Goal: Task Accomplishment & Management: Use online tool/utility

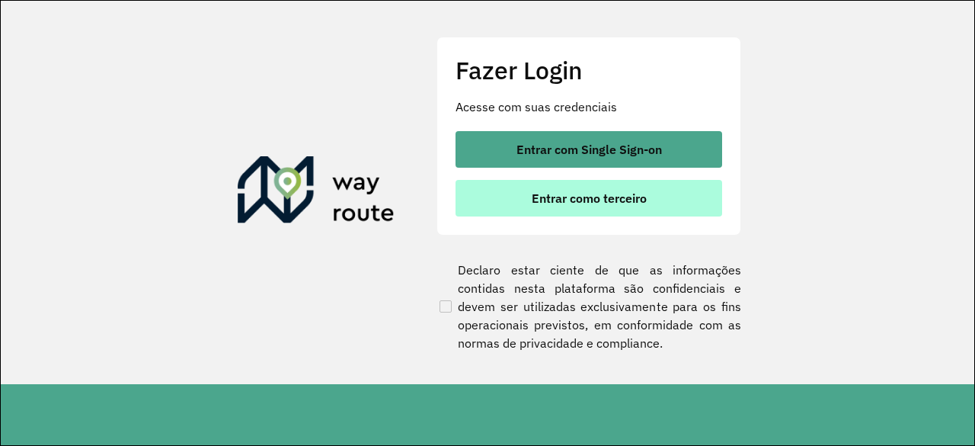
click at [654, 190] on button "Entrar como terceiro" at bounding box center [589, 198] width 267 height 37
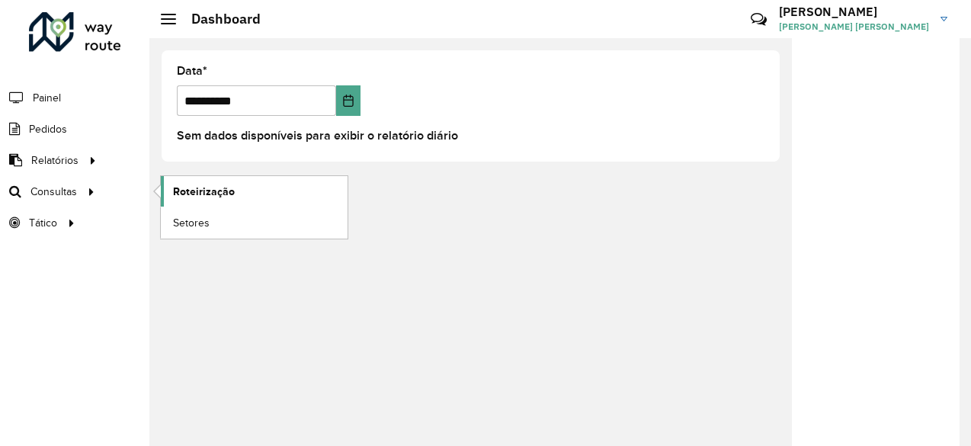
click at [251, 187] on link "Roteirização" at bounding box center [254, 191] width 187 height 30
click at [230, 191] on span "Roteirização" at bounding box center [204, 192] width 62 height 16
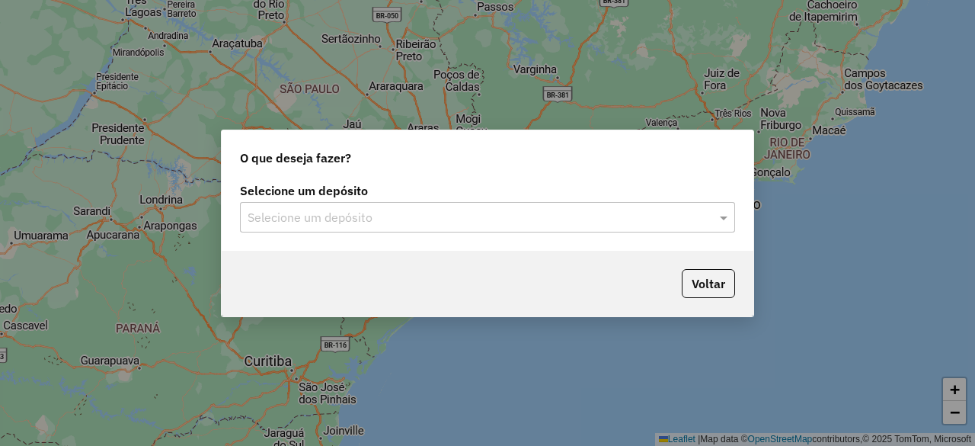
click at [435, 206] on div "Selecione um depósito" at bounding box center [487, 217] width 495 height 30
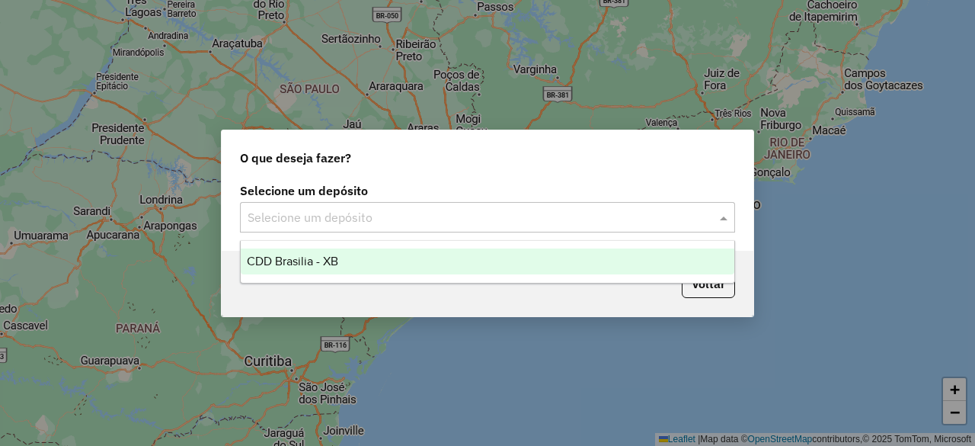
click at [410, 263] on div "CDD Brasilia - XB" at bounding box center [487, 261] width 493 height 26
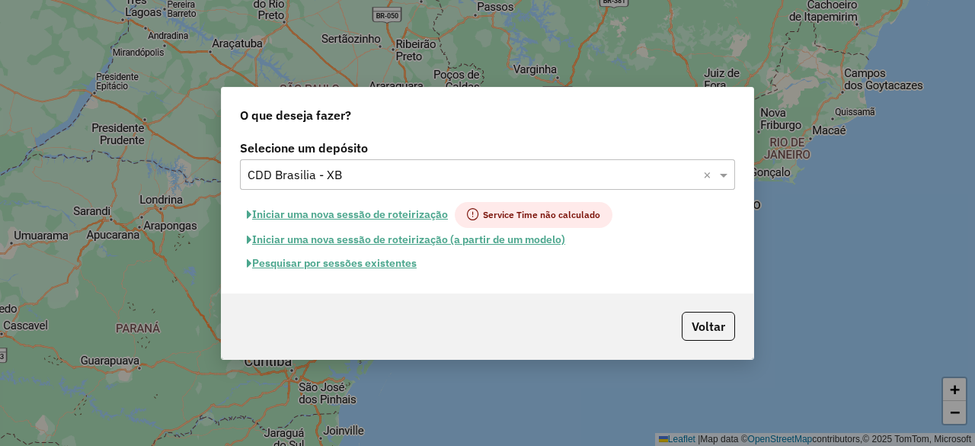
click at [381, 265] on button "Pesquisar por sessões existentes" at bounding box center [332, 263] width 184 height 24
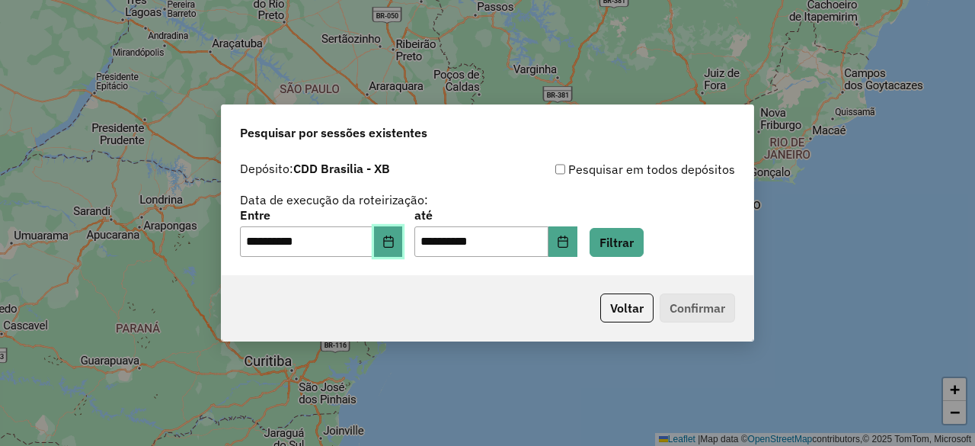
click at [395, 237] on icon "Choose Date" at bounding box center [388, 241] width 12 height 12
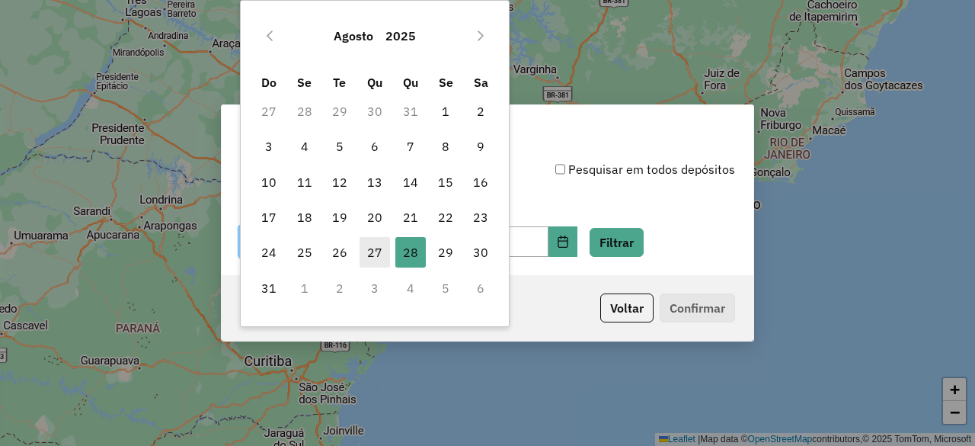
click at [372, 251] on span "27" at bounding box center [375, 252] width 30 height 30
type input "**********"
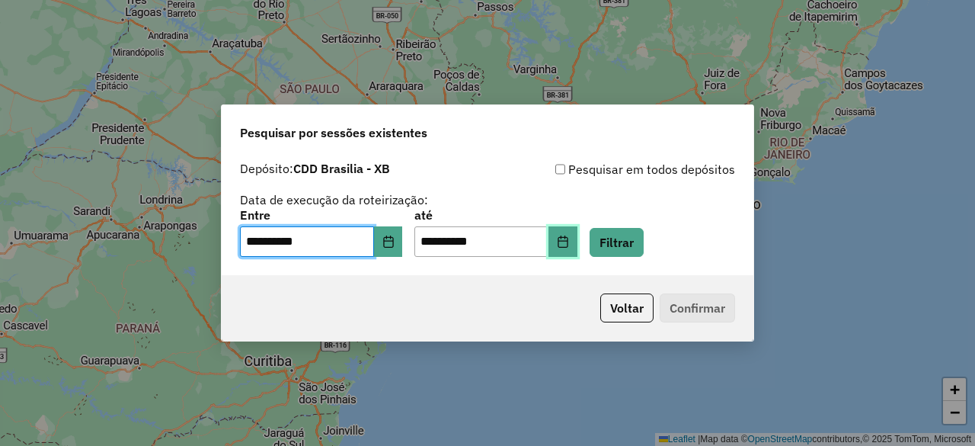
click at [569, 241] on icon "Choose Date" at bounding box center [563, 241] width 12 height 12
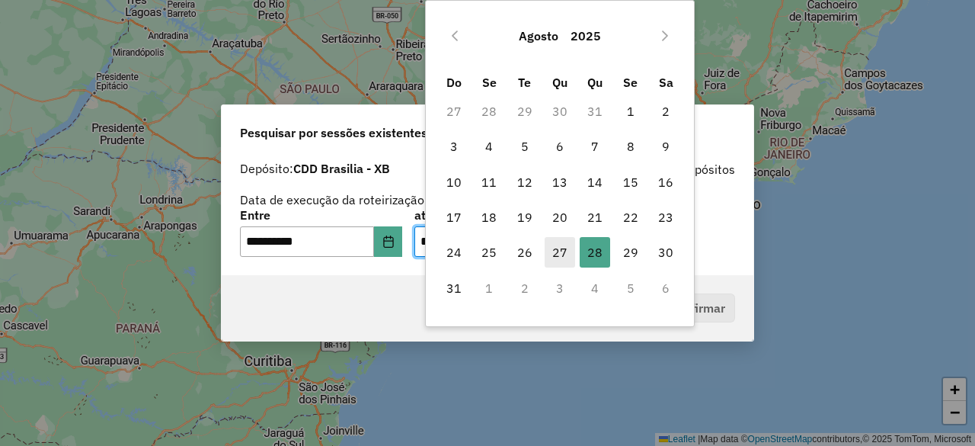
click at [554, 254] on span "27" at bounding box center [560, 252] width 30 height 30
type input "**********"
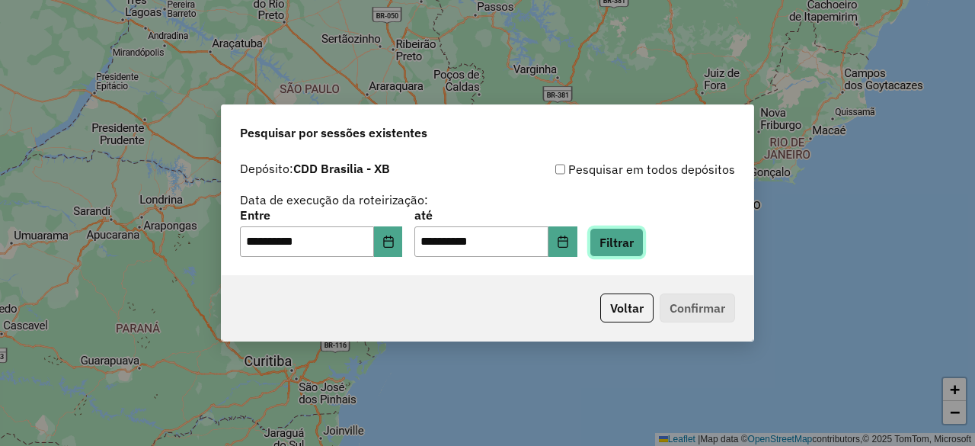
click at [644, 241] on button "Filtrar" at bounding box center [617, 242] width 54 height 29
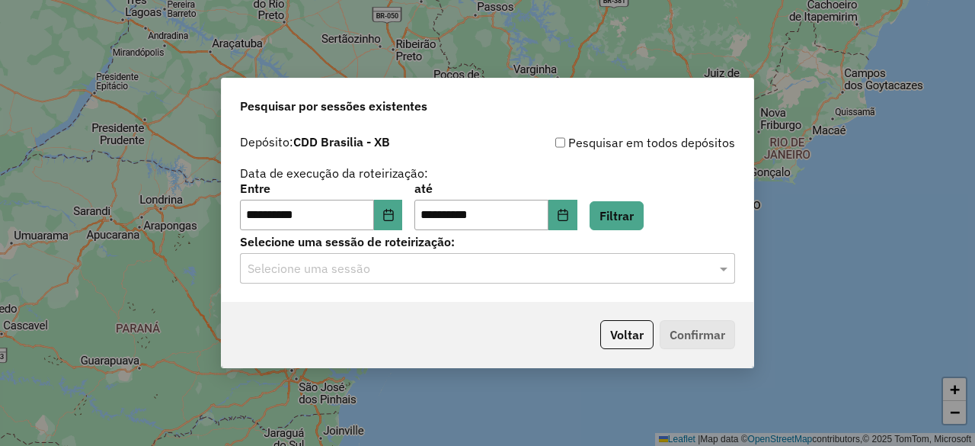
click at [672, 277] on input "text" at bounding box center [472, 269] width 449 height 18
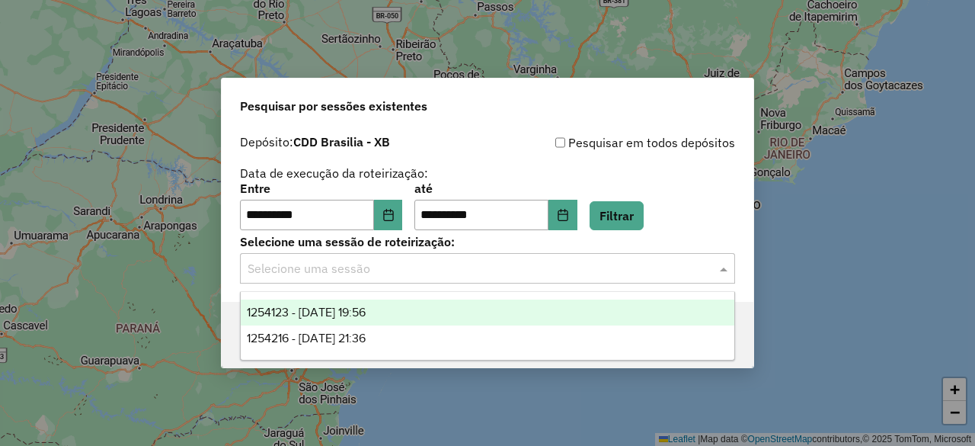
click at [552, 312] on div "1254123 - 27/08/2025 19:56" at bounding box center [487, 312] width 493 height 26
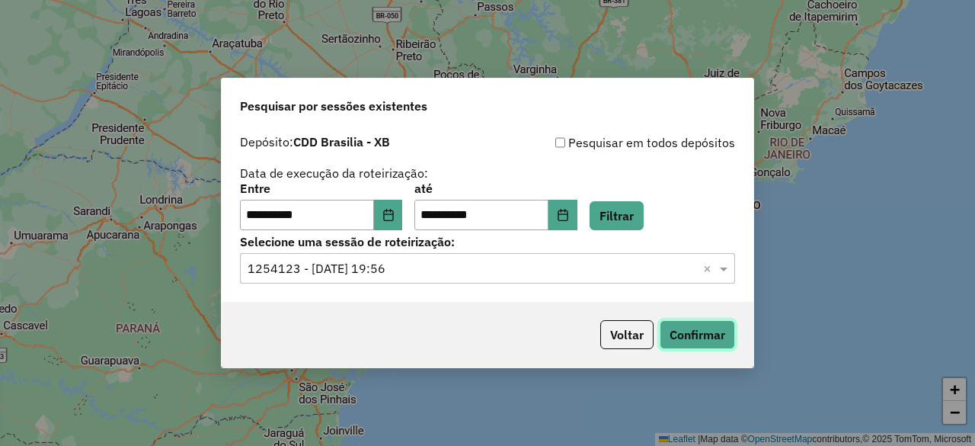
click at [698, 337] on button "Confirmar" at bounding box center [697, 334] width 75 height 29
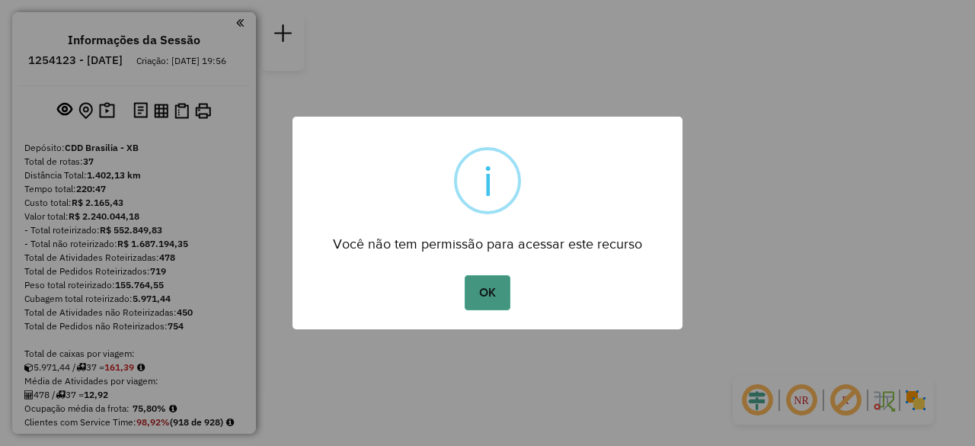
click at [478, 284] on button "OK" at bounding box center [487, 292] width 45 height 35
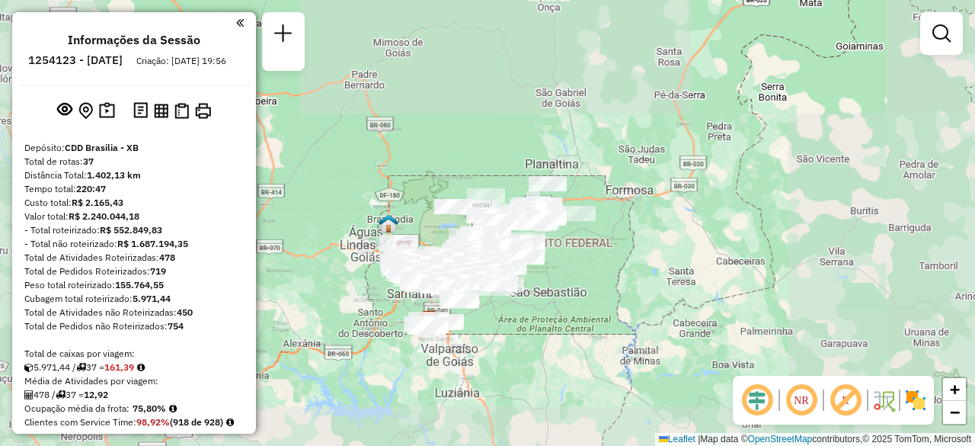
click at [802, 411] on em at bounding box center [801, 400] width 37 height 37
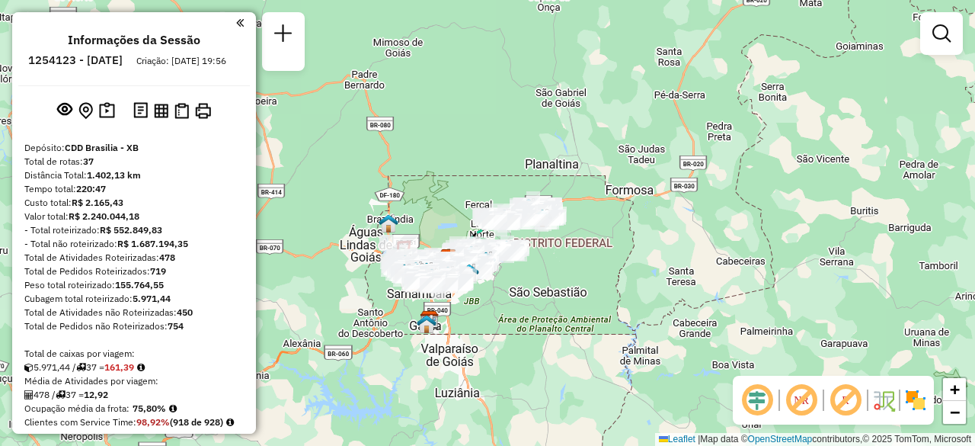
click at [766, 407] on em at bounding box center [757, 400] width 37 height 37
select select "**********"
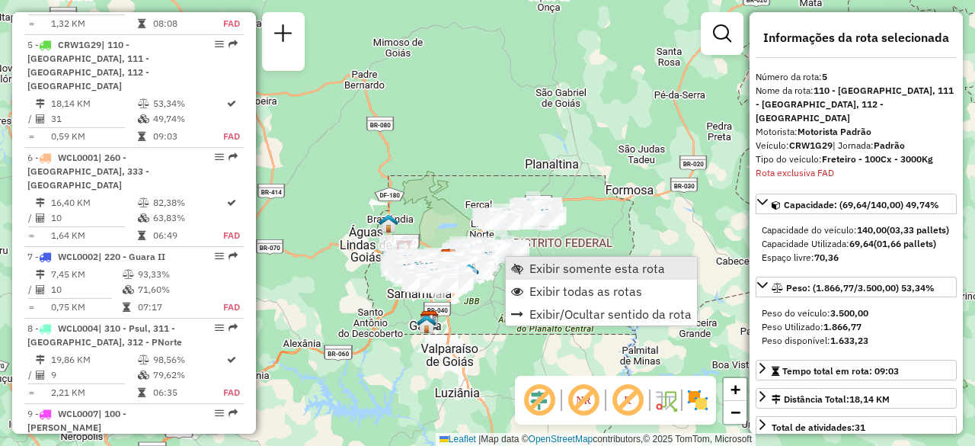
click at [578, 273] on span "Exibir somente esta rota" at bounding box center [597, 268] width 136 height 12
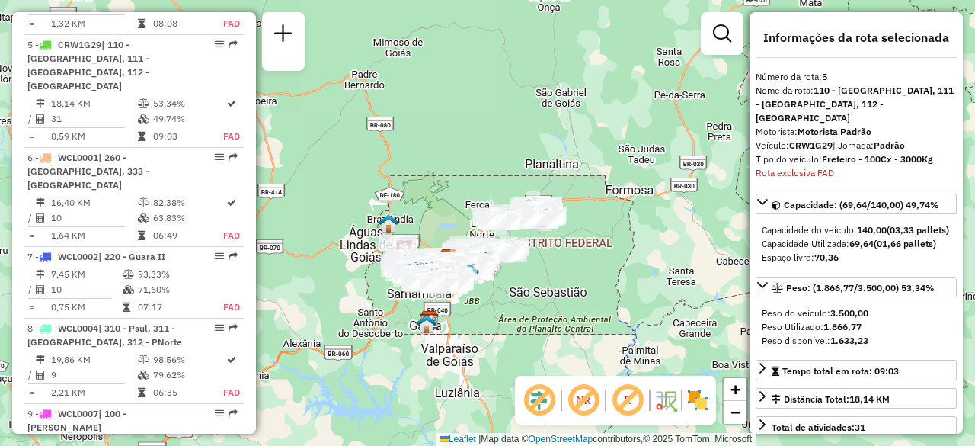
scroll to position [1033, 0]
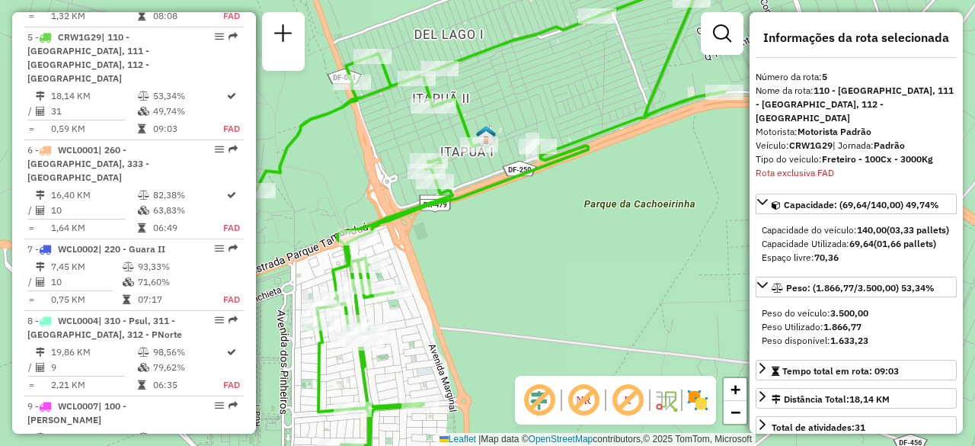
drag, startPoint x: 611, startPoint y: 232, endPoint x: 668, endPoint y: 236, distance: 57.3
click at [668, 236] on div "Janela de atendimento Grade de atendimento Capacidade Transportadoras Veículos …" at bounding box center [487, 223] width 975 height 446
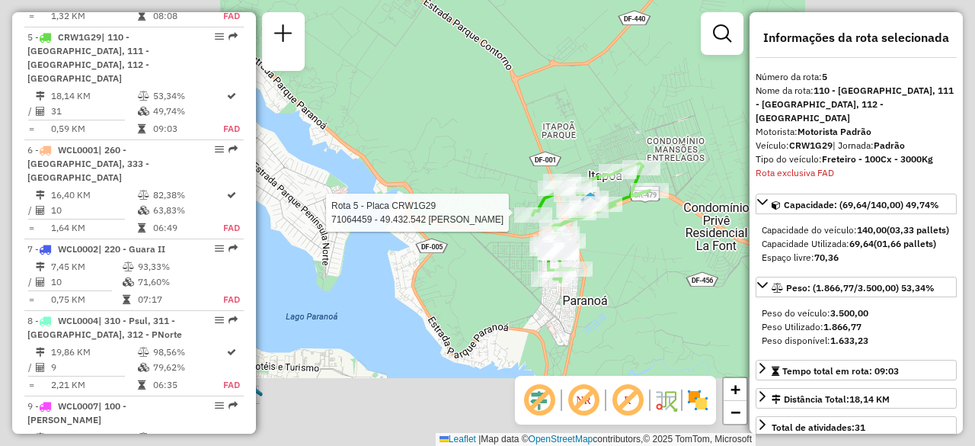
click at [475, 156] on div "Rota 5 - Placa CRW1G29 71064459 - 49.432.542 RONALDO VAZ LOPES DA SILVA Janela …" at bounding box center [487, 223] width 975 height 446
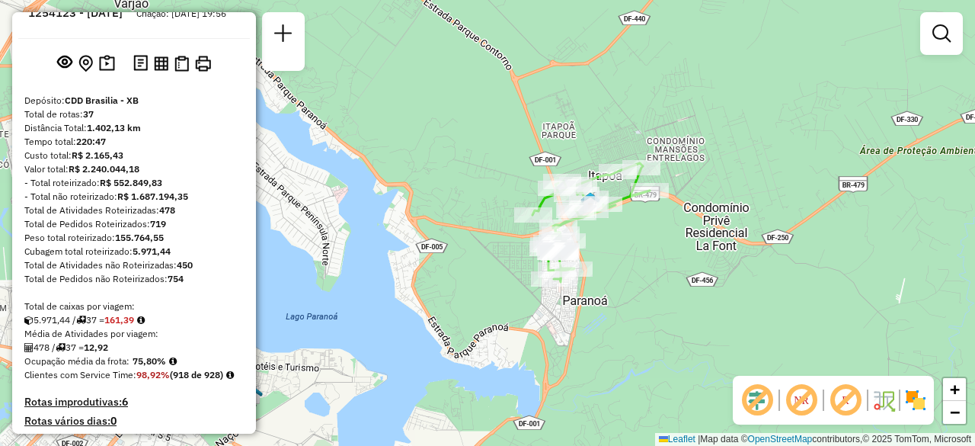
scroll to position [0, 0]
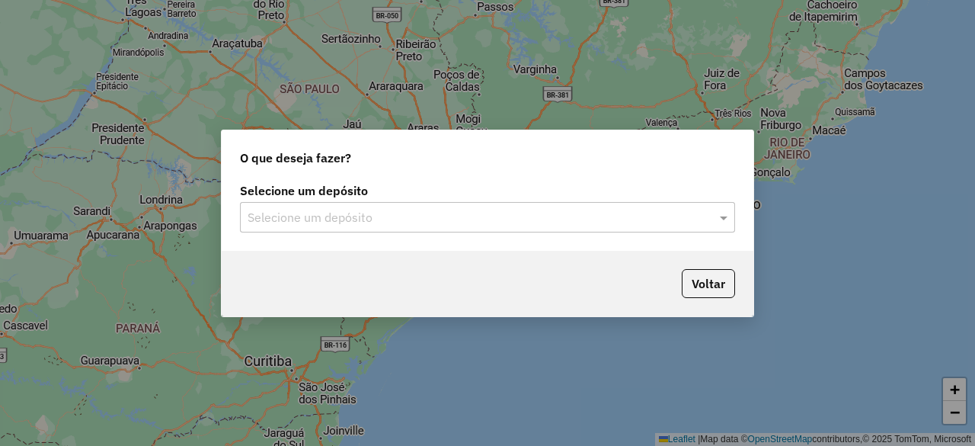
click at [632, 218] on input "text" at bounding box center [472, 218] width 449 height 18
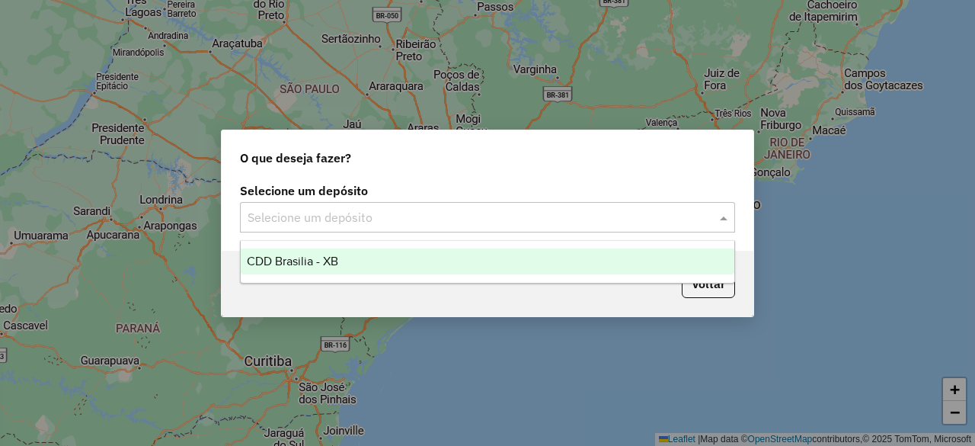
click at [568, 258] on div "CDD Brasilia - XB" at bounding box center [487, 261] width 493 height 26
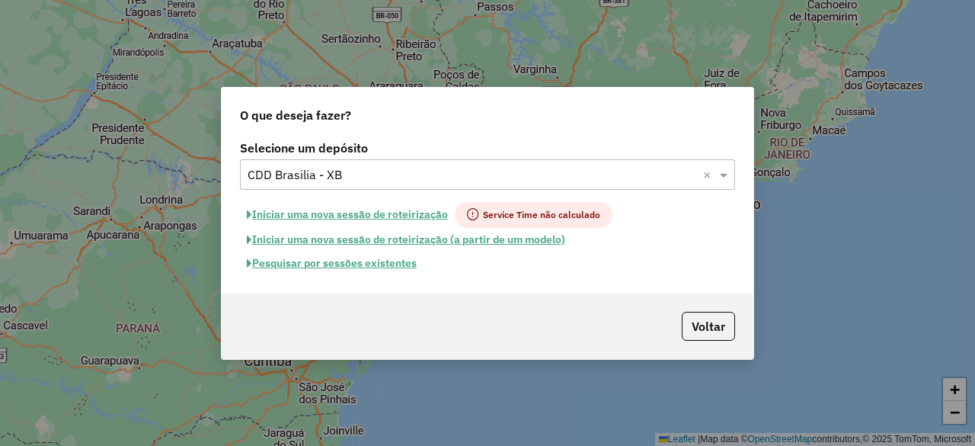
click at [393, 266] on button "Pesquisar por sessões existentes" at bounding box center [332, 263] width 184 height 24
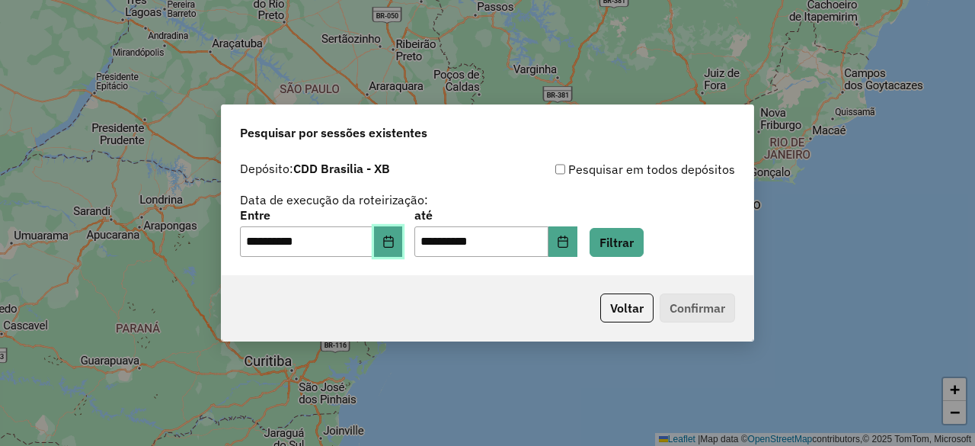
click at [395, 246] on icon "Choose Date" at bounding box center [388, 241] width 12 height 12
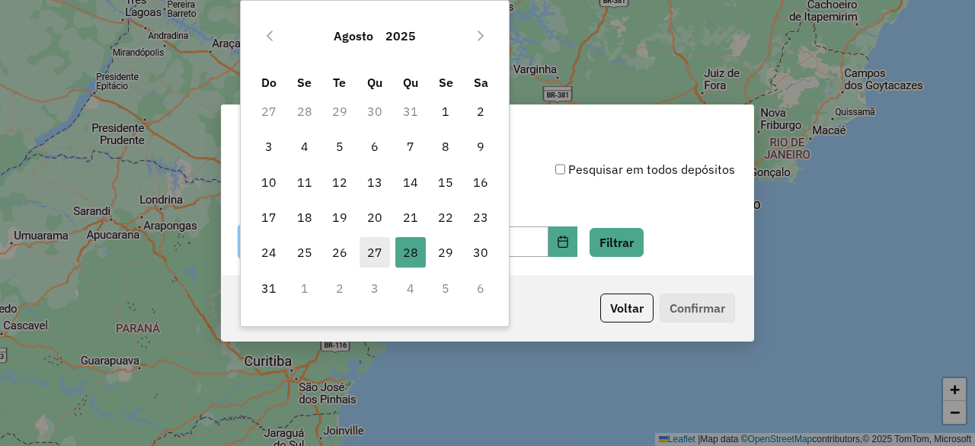
click at [382, 251] on span "27" at bounding box center [375, 252] width 30 height 30
type input "**********"
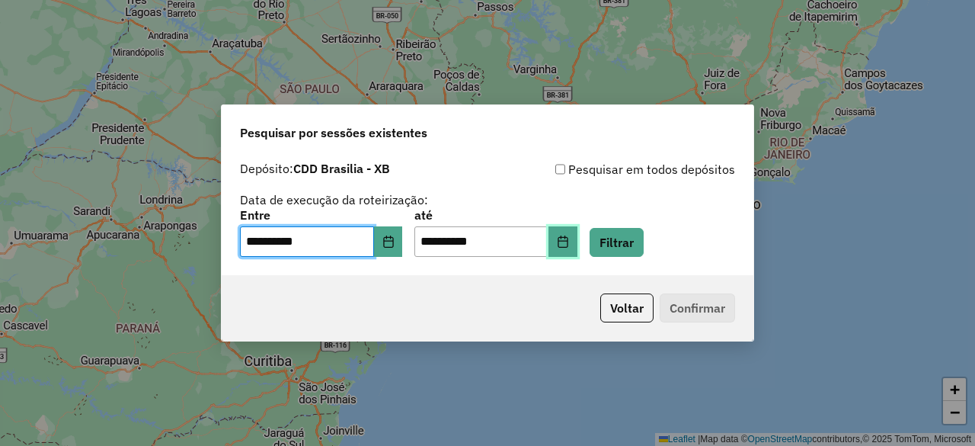
click at [569, 247] on icon "Choose Date" at bounding box center [563, 241] width 12 height 12
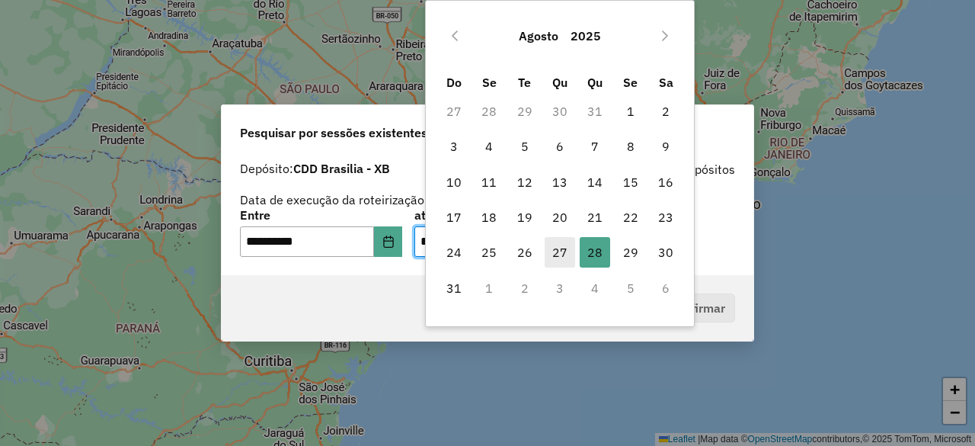
click at [561, 254] on span "27" at bounding box center [560, 252] width 30 height 30
type input "**********"
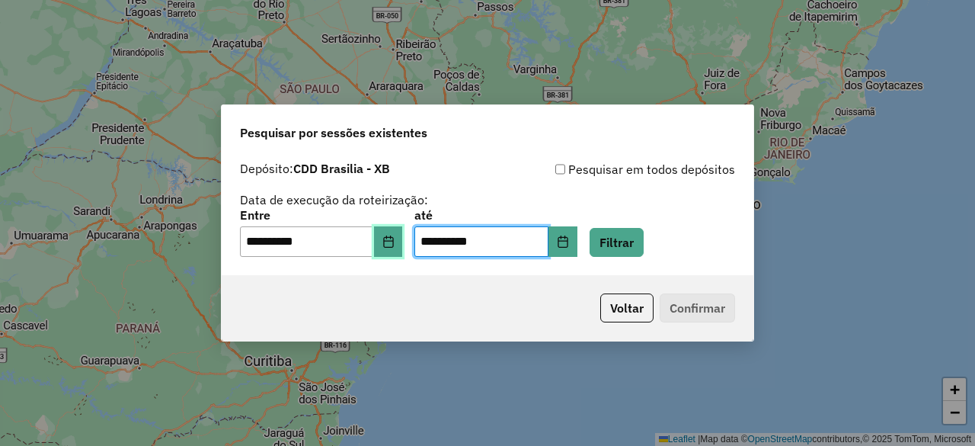
click at [393, 244] on icon "Choose Date" at bounding box center [388, 241] width 10 height 12
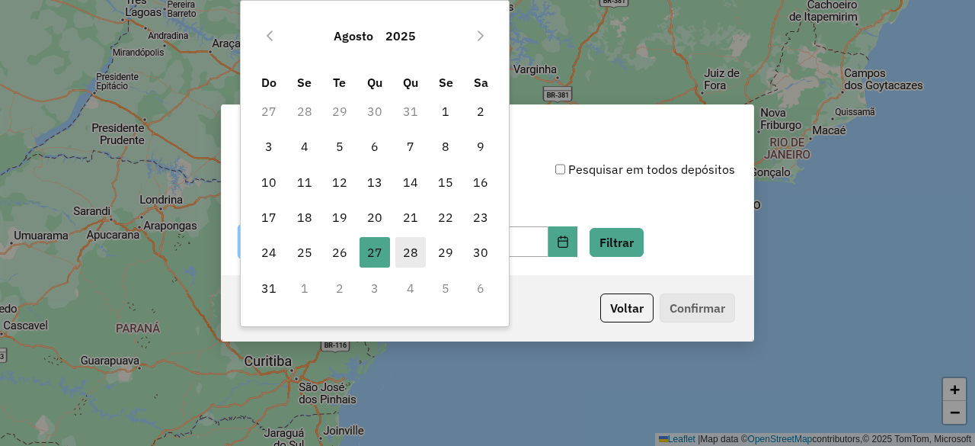
click at [410, 253] on span "28" at bounding box center [410, 252] width 30 height 30
type input "**********"
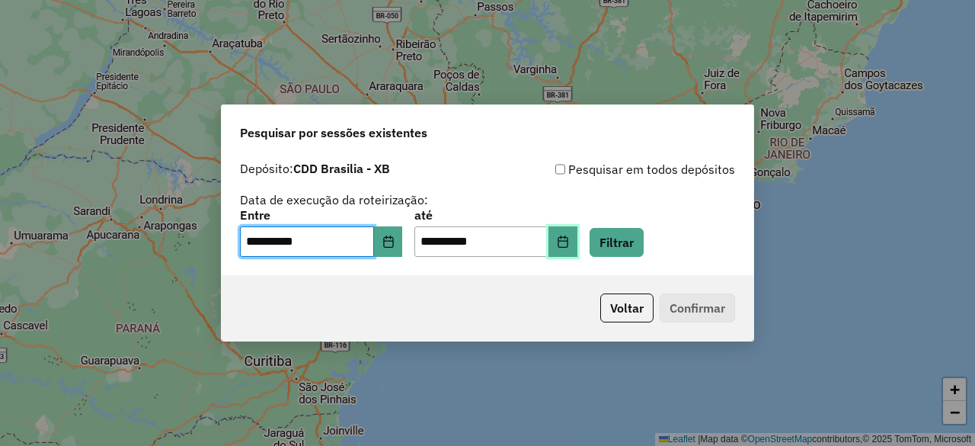
click at [576, 245] on button "Choose Date" at bounding box center [562, 241] width 29 height 30
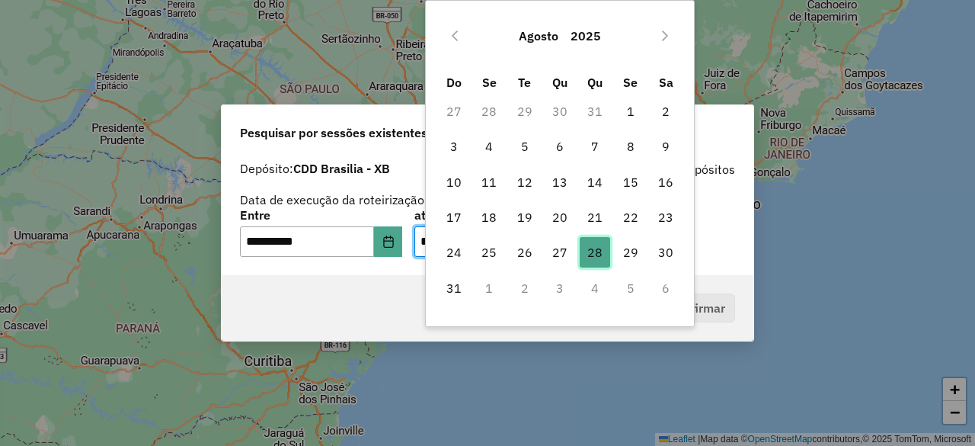
click at [589, 254] on span "28" at bounding box center [595, 252] width 30 height 30
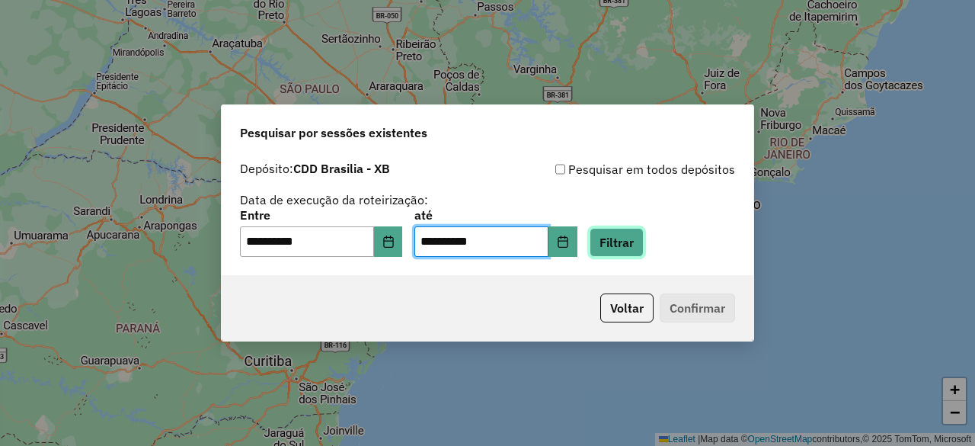
click at [644, 245] on button "Filtrar" at bounding box center [617, 242] width 54 height 29
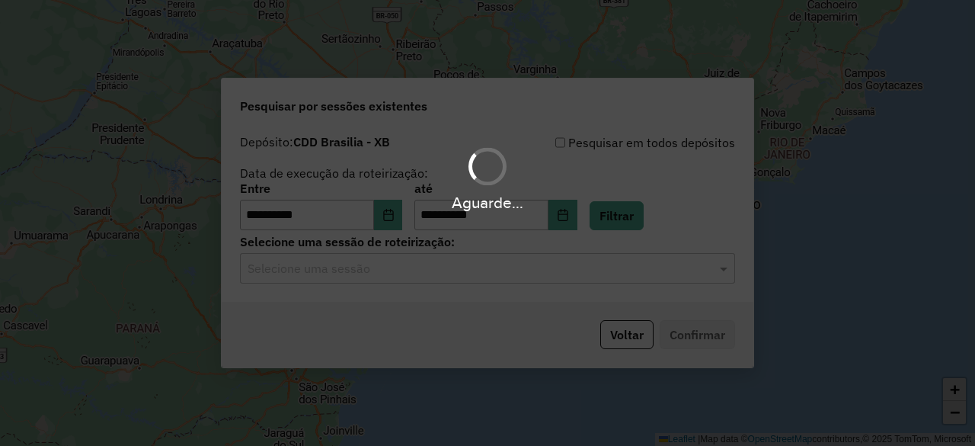
click at [575, 267] on input "text" at bounding box center [472, 269] width 449 height 18
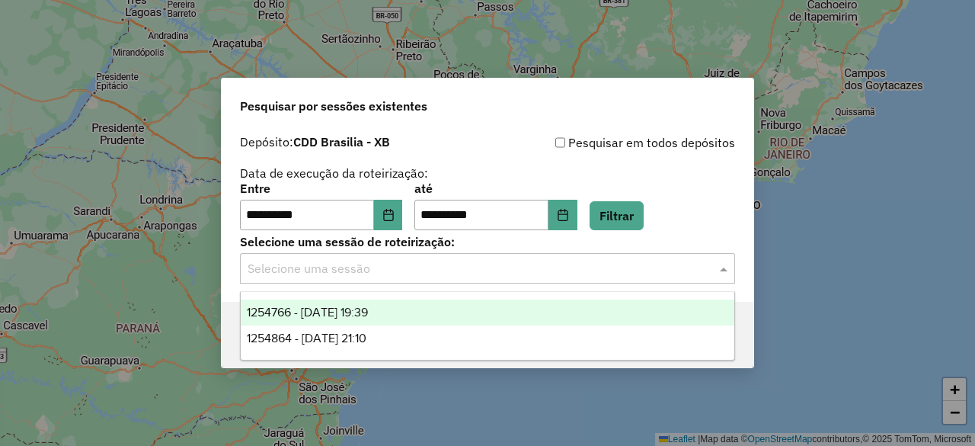
click at [488, 317] on div "1254766 - 28/08/2025 19:39" at bounding box center [487, 312] width 493 height 26
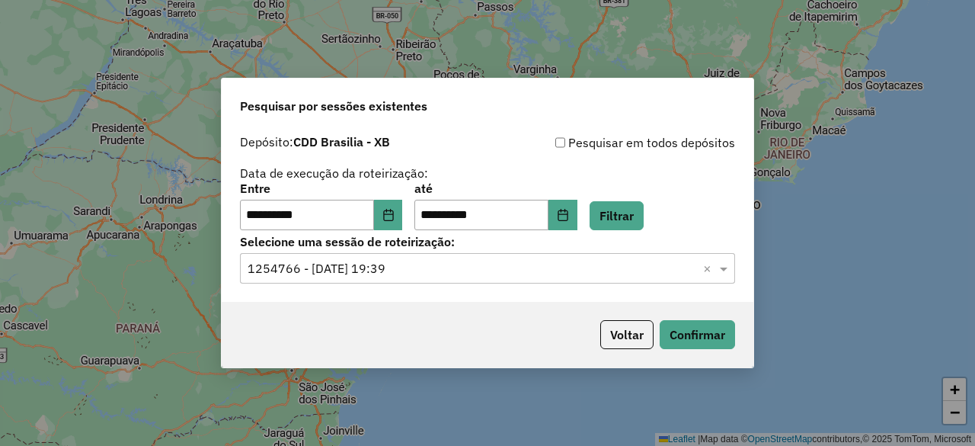
click at [634, 261] on input "text" at bounding box center [472, 269] width 449 height 18
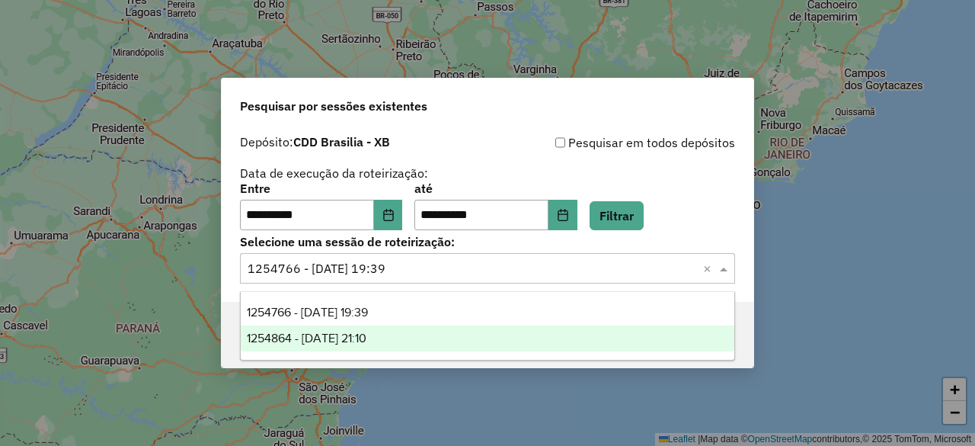
click at [532, 327] on div "1254864 - 28/08/2025 21:10" at bounding box center [487, 338] width 493 height 26
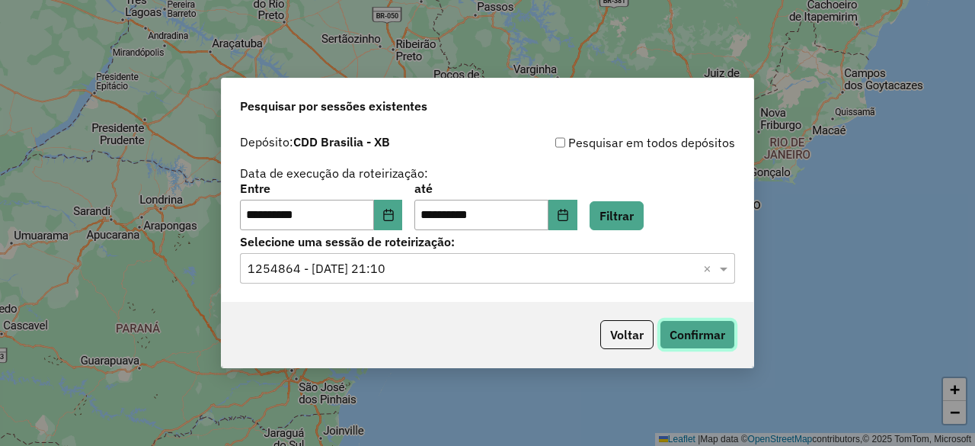
click at [685, 327] on button "Confirmar" at bounding box center [697, 334] width 75 height 29
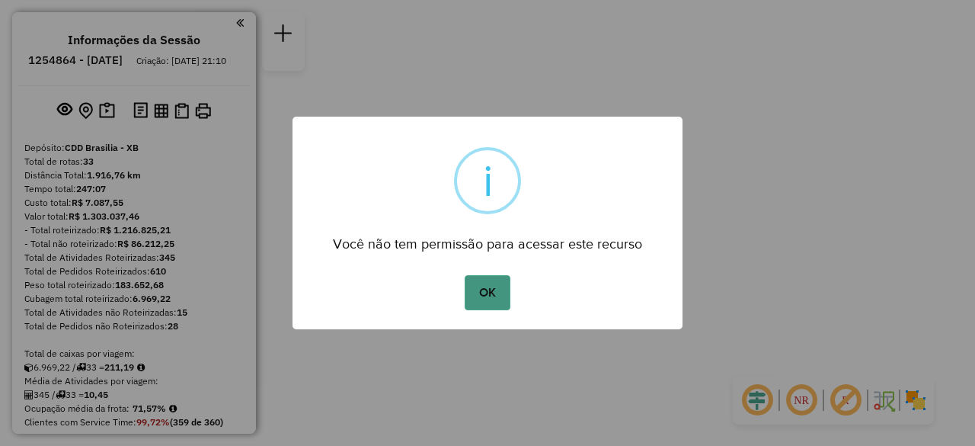
click at [491, 285] on button "OK" at bounding box center [487, 292] width 45 height 35
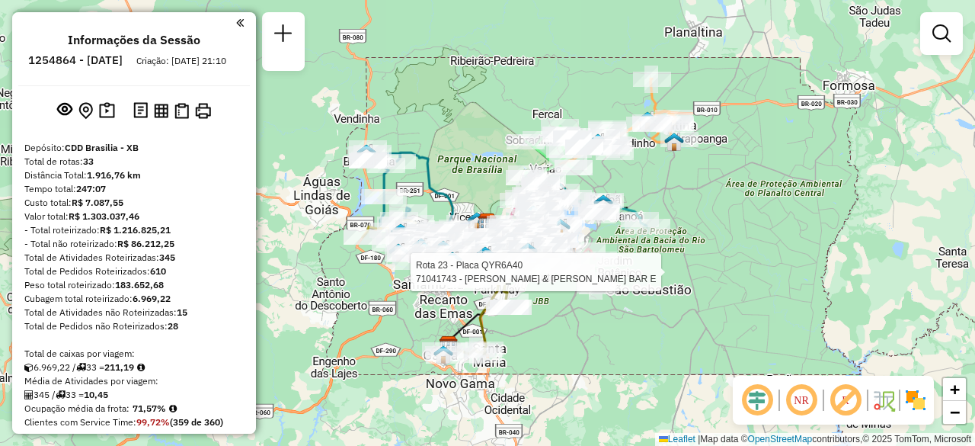
select select "**********"
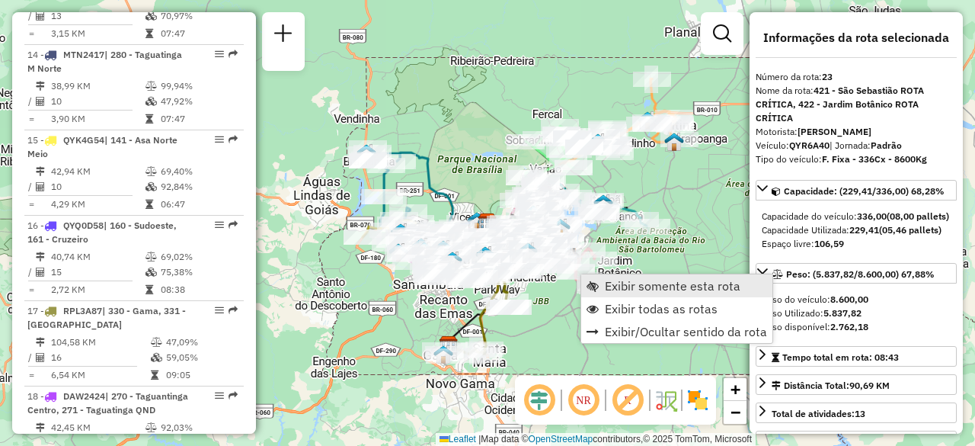
scroll to position [2509, 0]
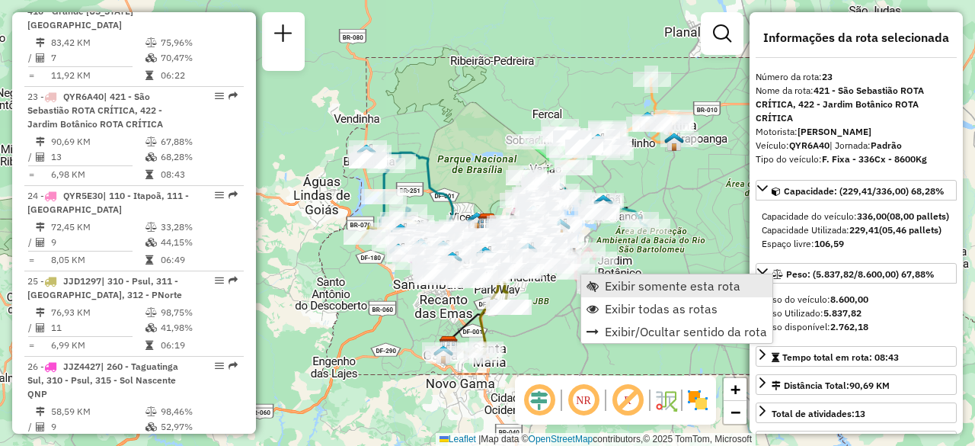
click at [651, 281] on span "Exibir somente esta rota" at bounding box center [673, 286] width 136 height 12
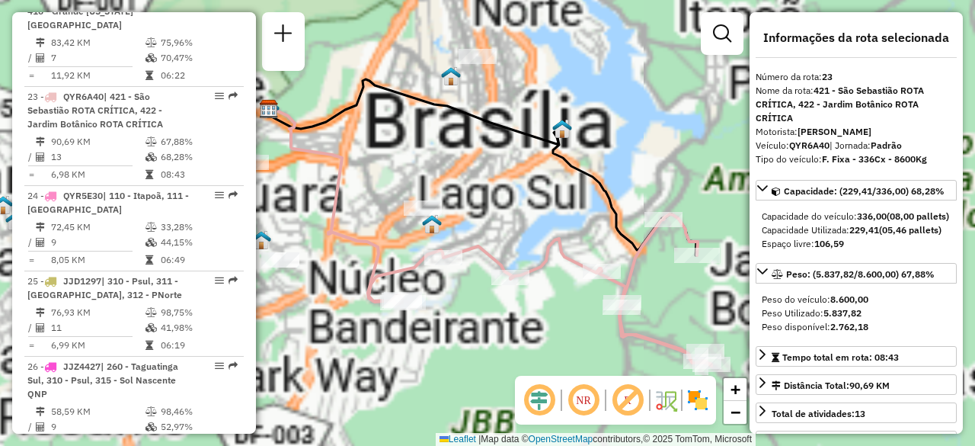
click at [580, 406] on em at bounding box center [583, 400] width 37 height 37
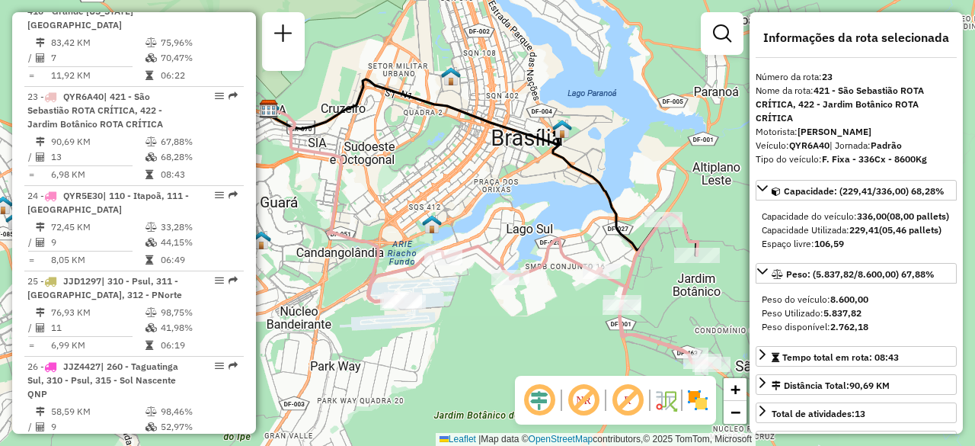
click at [552, 404] on em at bounding box center [539, 400] width 37 height 37
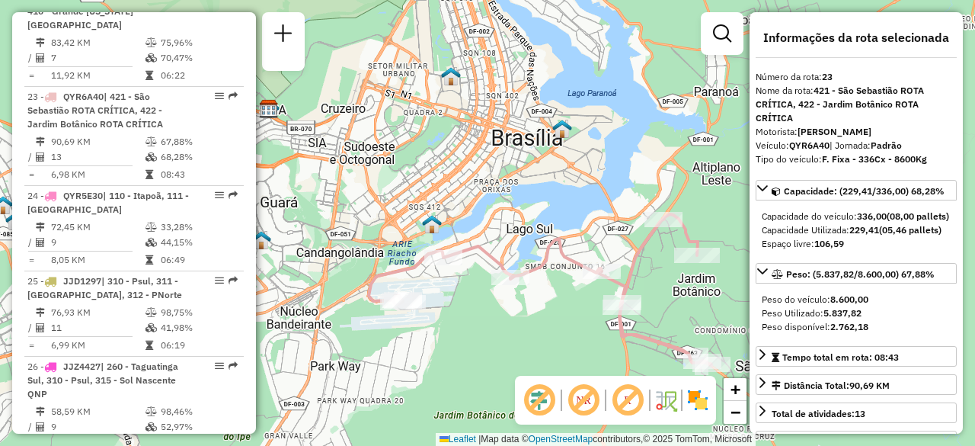
click at [539, 347] on div "Janela de atendimento Grade de atendimento Capacidade Transportadoras Veículos …" at bounding box center [487, 223] width 975 height 446
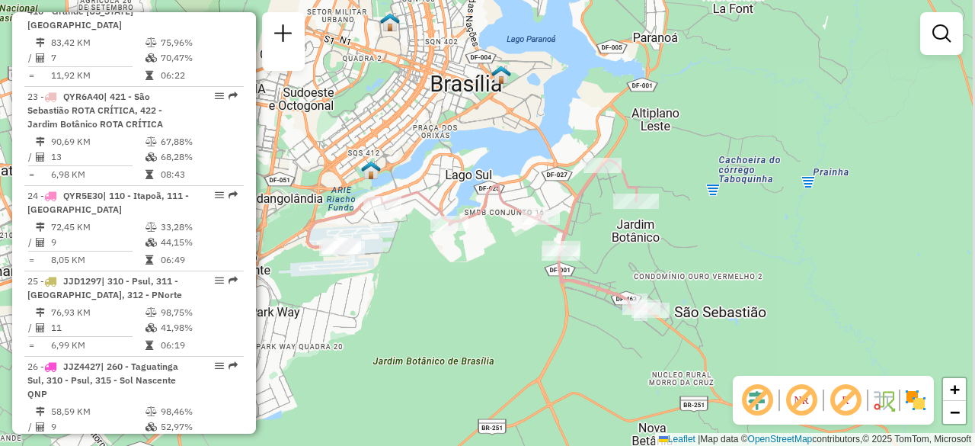
drag, startPoint x: 527, startPoint y: 350, endPoint x: 466, endPoint y: 296, distance: 81.5
click at [466, 296] on div "Janela de atendimento Grade de atendimento Capacidade Transportadoras Veículos …" at bounding box center [487, 223] width 975 height 446
click at [451, 301] on div "Janela de atendimento Grade de atendimento Capacidade Transportadoras Veículos …" at bounding box center [487, 223] width 975 height 446
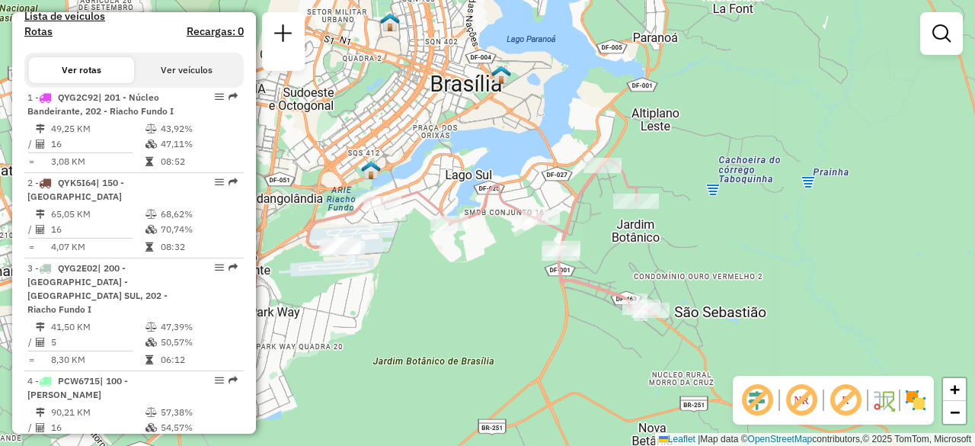
scroll to position [529, 0]
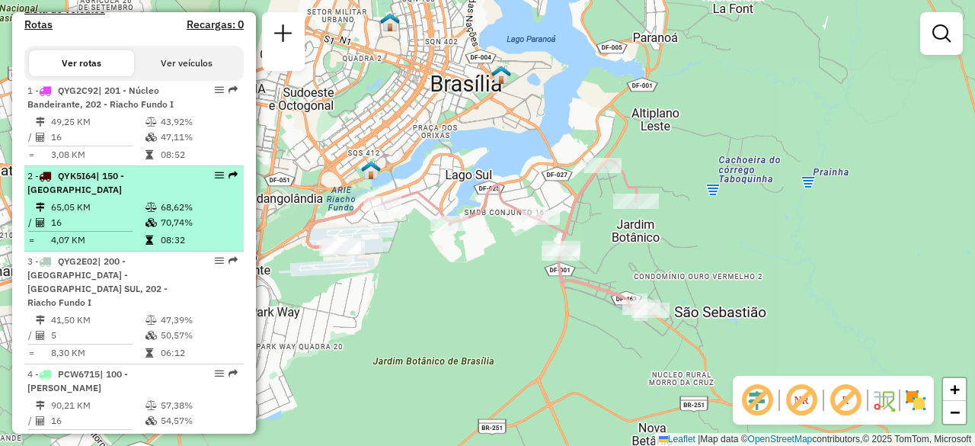
click at [105, 212] on td "65,05 KM" at bounding box center [97, 207] width 94 height 15
select select "**********"
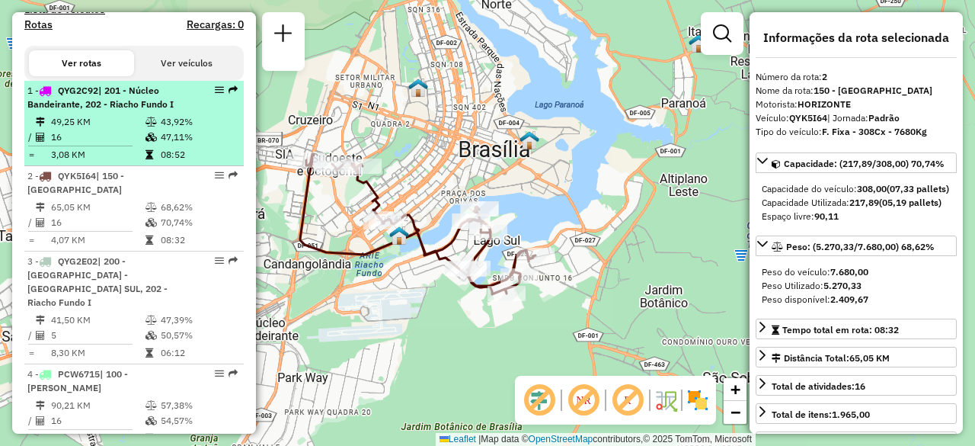
click at [160, 144] on td "47,11%" at bounding box center [198, 137] width 77 height 15
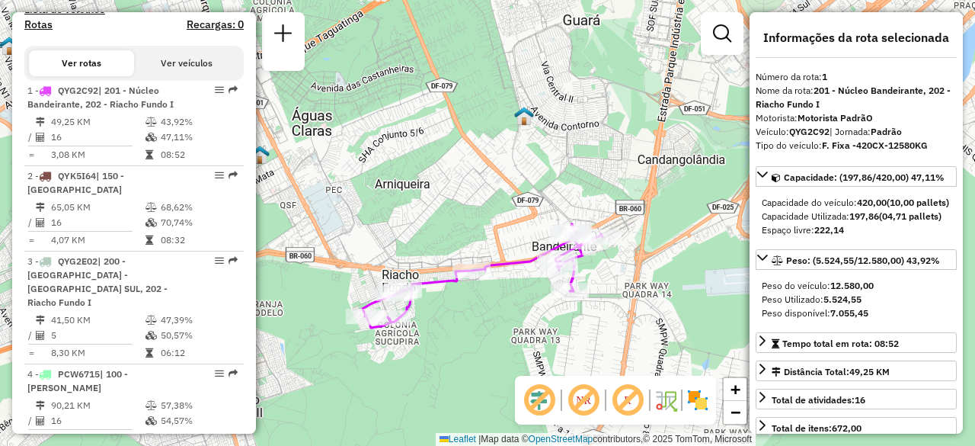
drag, startPoint x: 458, startPoint y: 235, endPoint x: 467, endPoint y: 222, distance: 16.5
click at [467, 222] on div "Janela de atendimento Grade de atendimento Capacidade Transportadoras Veículos …" at bounding box center [487, 223] width 975 height 446
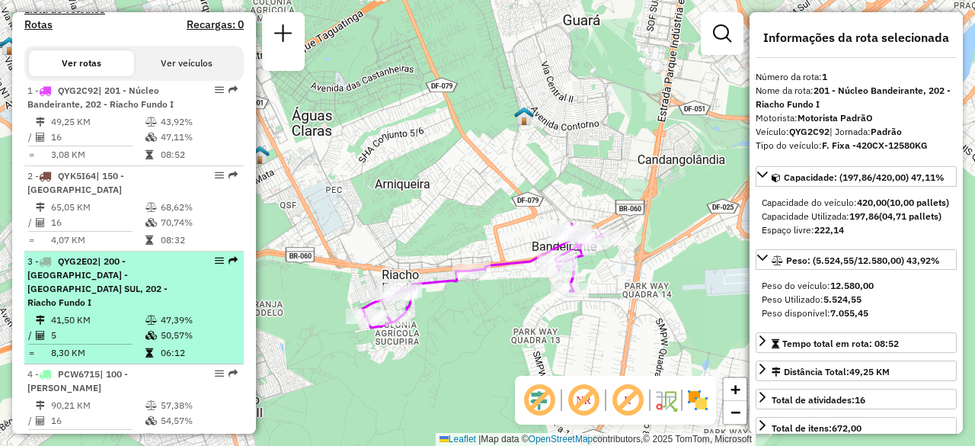
click at [136, 270] on span "| 200 - [GEOGRAPHIC_DATA] - [GEOGRAPHIC_DATA] SUL, 202 - Riacho Fundo I" at bounding box center [97, 281] width 140 height 53
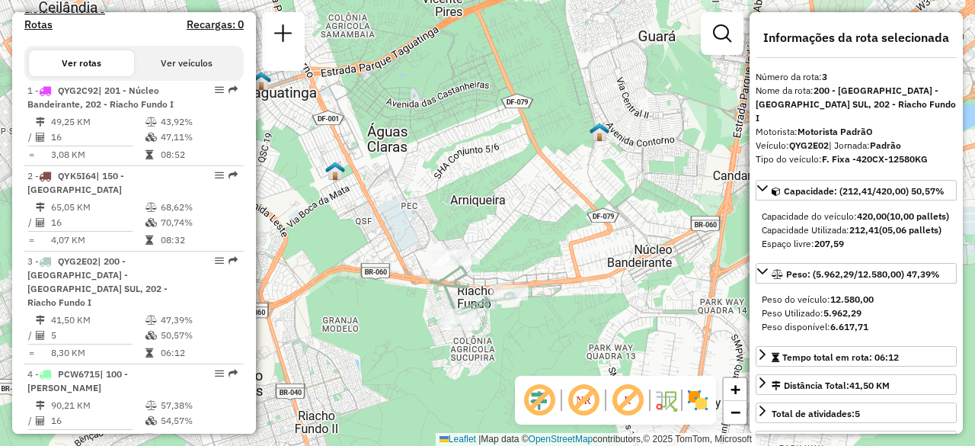
drag, startPoint x: 405, startPoint y: 270, endPoint x: 353, endPoint y: 245, distance: 57.9
click at [353, 245] on div "Janela de atendimento Grade de atendimento Capacidade Transportadoras Veículos …" at bounding box center [487, 223] width 975 height 446
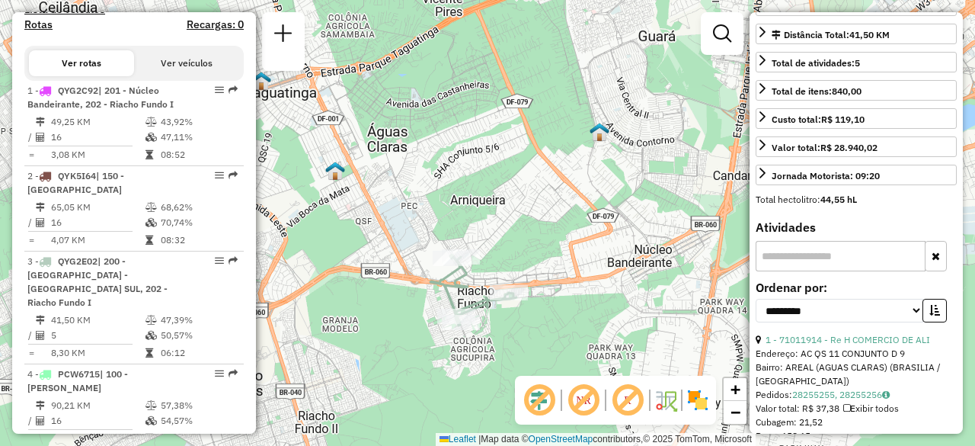
scroll to position [381, 0]
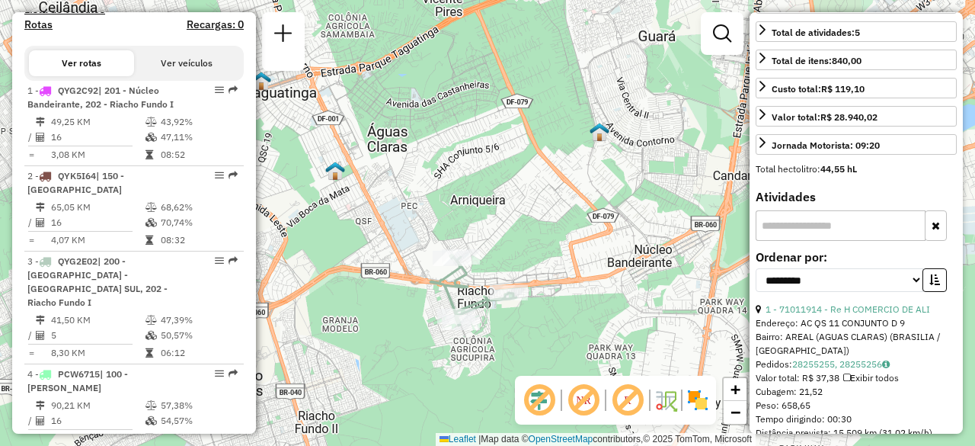
drag, startPoint x: 501, startPoint y: 200, endPoint x: 491, endPoint y: 180, distance: 22.5
click at [491, 180] on div "Janela de atendimento Grade de atendimento Capacidade Transportadoras Veículos …" at bounding box center [487, 223] width 975 height 446
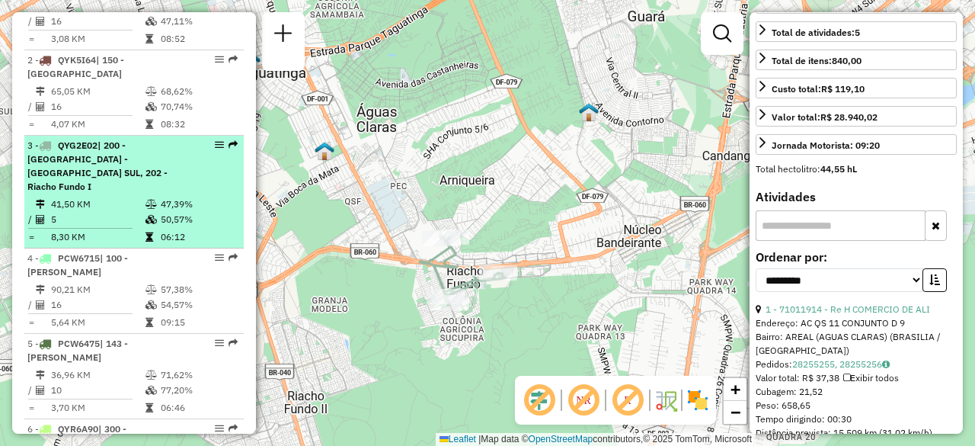
scroll to position [681, 0]
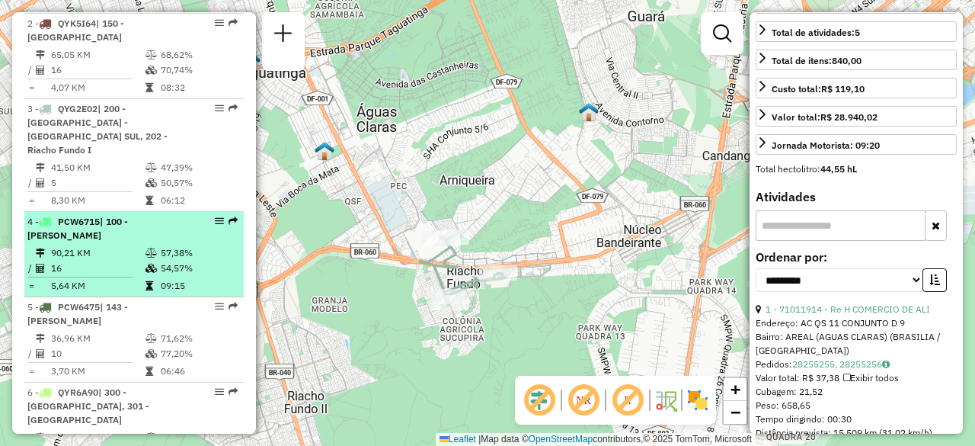
click at [122, 245] on td "90,21 KM" at bounding box center [97, 252] width 94 height 15
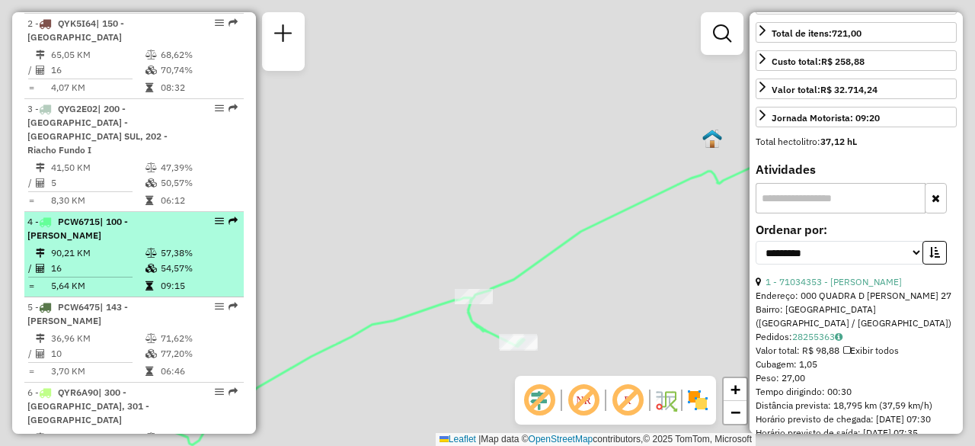
scroll to position [367, 0]
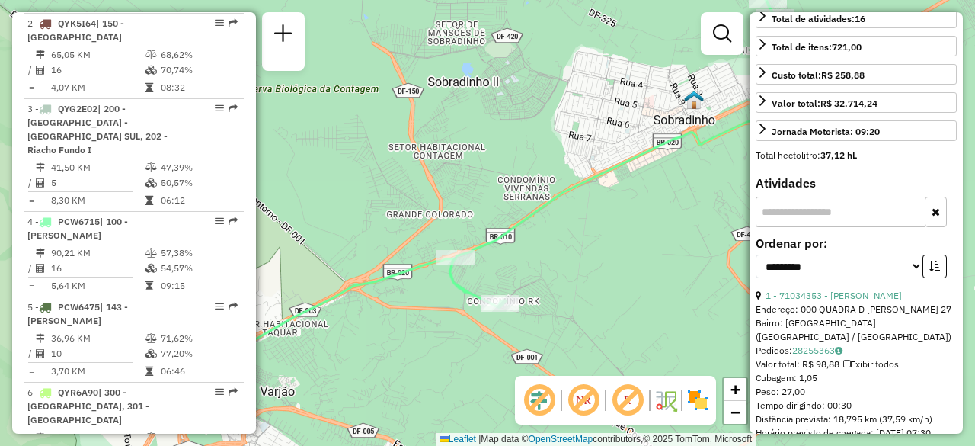
drag, startPoint x: 378, startPoint y: 258, endPoint x: 360, endPoint y: 220, distance: 42.2
click at [360, 220] on div "Janela de atendimento Grade de atendimento Capacidade Transportadoras Veículos …" at bounding box center [487, 223] width 975 height 446
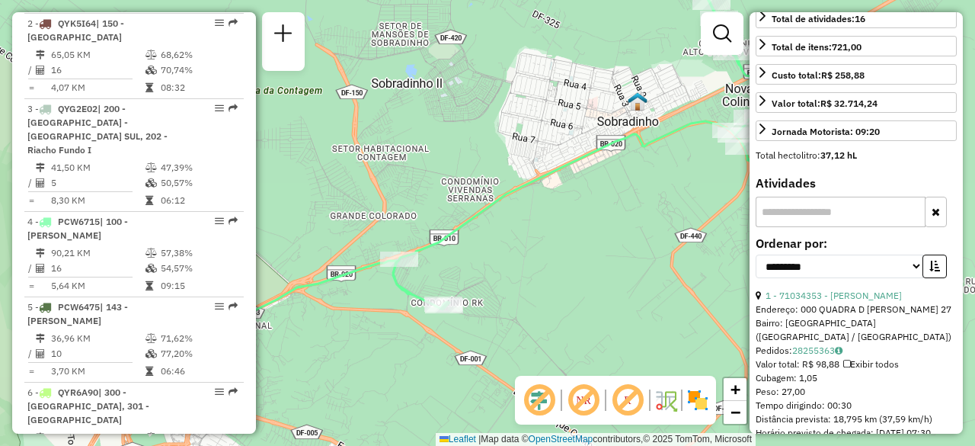
click at [391, 202] on div "Janela de atendimento Grade de atendimento Capacidade Transportadoras Veículos …" at bounding box center [487, 223] width 975 height 446
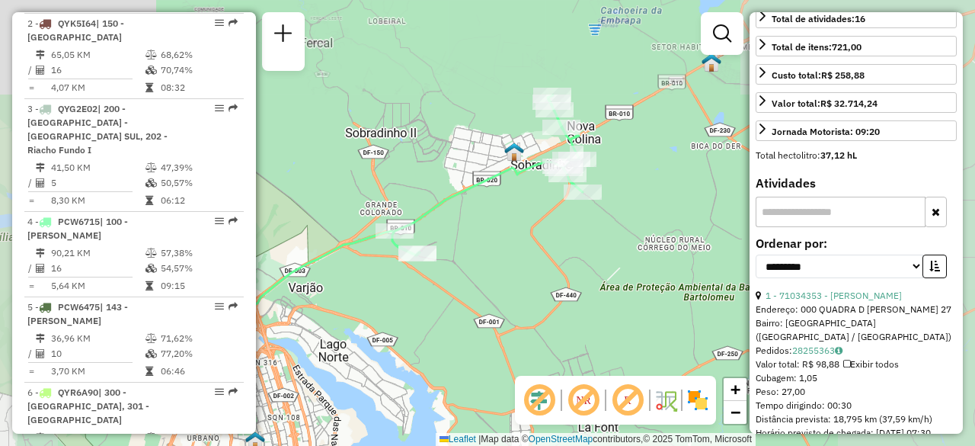
drag, startPoint x: 431, startPoint y: 194, endPoint x: 394, endPoint y: 201, distance: 38.0
click at [394, 201] on div "Janela de atendimento Grade de atendimento Capacidade Transportadoras Veículos …" at bounding box center [487, 223] width 975 height 446
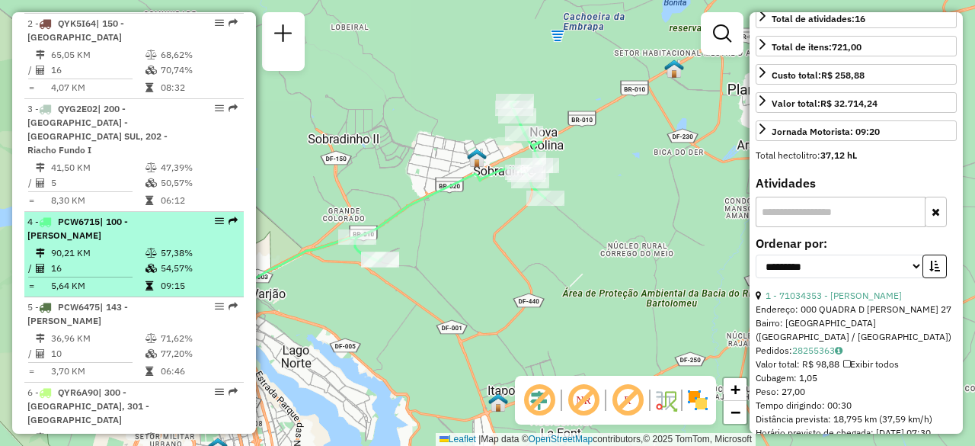
scroll to position [757, 0]
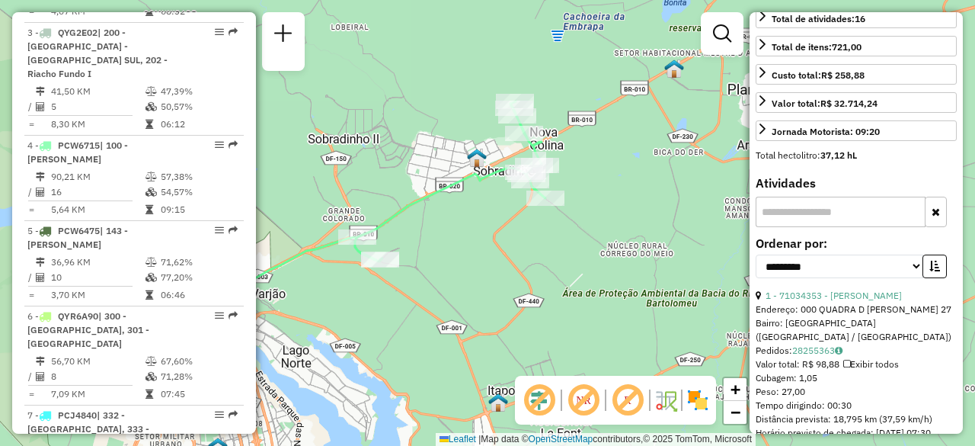
click at [418, 144] on div "Janela de atendimento Grade de atendimento Capacidade Transportadoras Veículos …" at bounding box center [487, 223] width 975 height 446
